Goal: Information Seeking & Learning: Learn about a topic

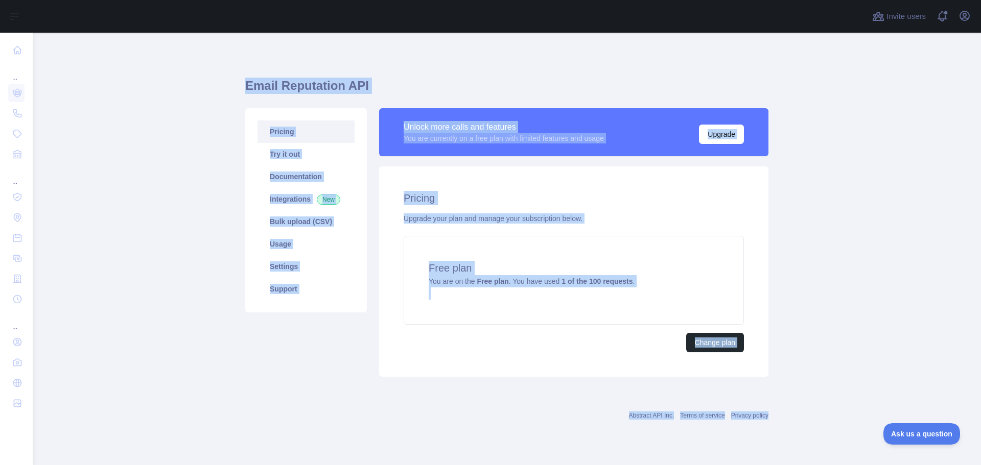
click at [781, 395] on main "Email Reputation API Pricing Try it out Documentation Integrations New Bulk upl…" at bounding box center [507, 249] width 948 height 433
click at [849, 407] on main "Email Reputation API Pricing Try it out Documentation Integrations New Bulk upl…" at bounding box center [507, 249] width 948 height 433
drag, startPoint x: 814, startPoint y: 426, endPoint x: 183, endPoint y: 58, distance: 730.7
click at [183, 58] on main "Email Reputation API Pricing Try it out Documentation Integrations New Bulk upl…" at bounding box center [507, 249] width 948 height 433
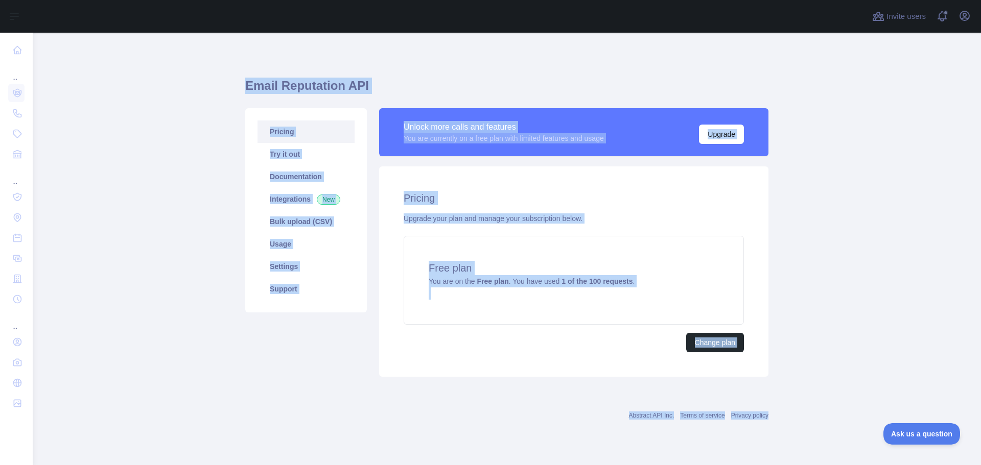
drag, startPoint x: 183, startPoint y: 58, endPoint x: 821, endPoint y: 412, distance: 730.3
click at [821, 412] on main "Email Reputation API Pricing Try it out Documentation Integrations New Bulk upl…" at bounding box center [507, 249] width 948 height 433
drag, startPoint x: 202, startPoint y: 67, endPoint x: 799, endPoint y: 409, distance: 688.0
click at [799, 409] on main "Email Reputation API Pricing Try it out Documentation Integrations New Bulk upl…" at bounding box center [507, 249] width 948 height 433
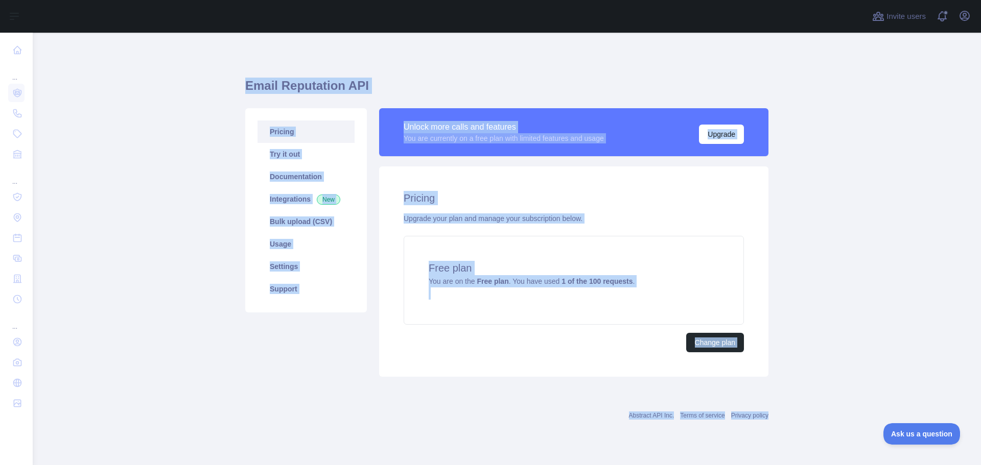
click at [844, 419] on main "Email Reputation API Pricing Try it out Documentation Integrations New Bulk upl…" at bounding box center [507, 249] width 948 height 433
